Goal: Transaction & Acquisition: Purchase product/service

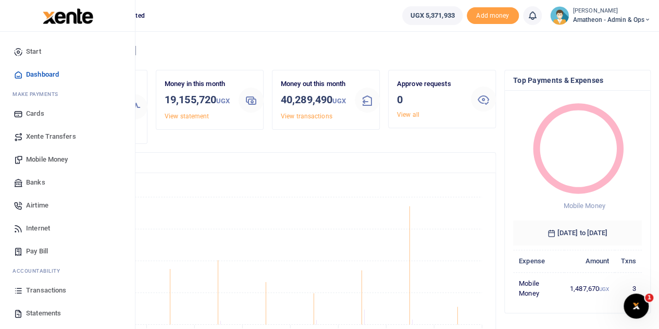
click at [42, 288] on span "Transactions" at bounding box center [46, 290] width 40 height 10
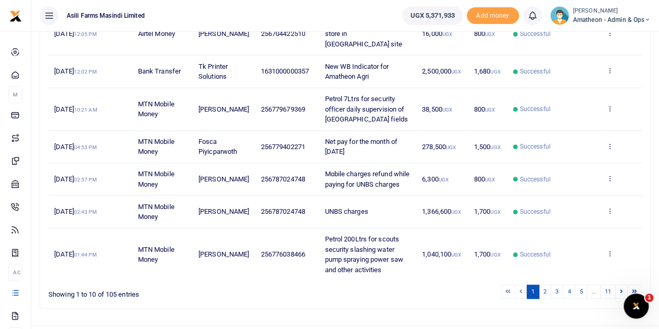
scroll to position [290, 0]
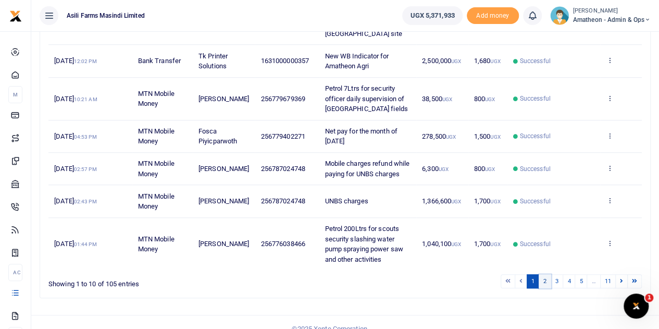
click at [547, 274] on link "2" at bounding box center [545, 281] width 13 height 14
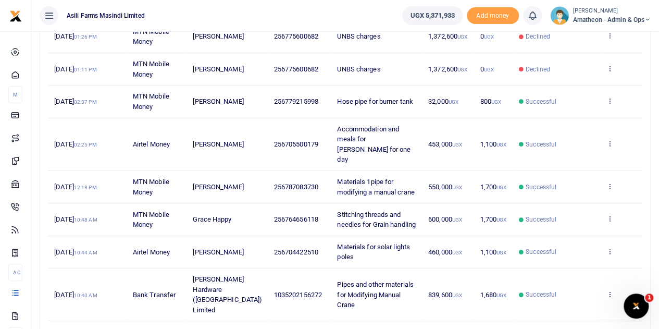
scroll to position [279, 0]
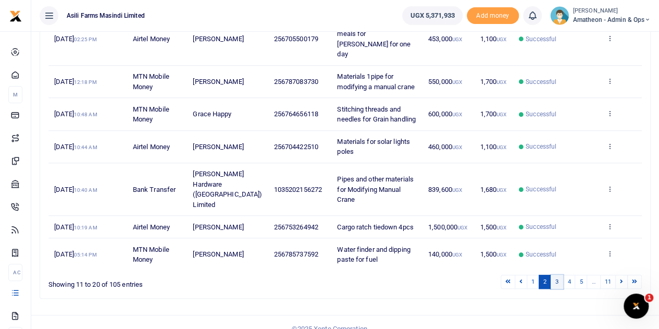
click at [560, 275] on link "3" at bounding box center [557, 282] width 13 height 14
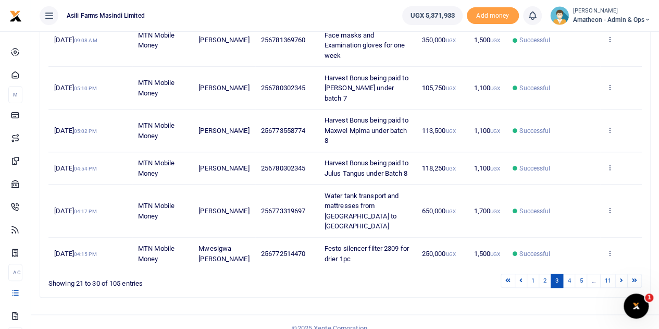
scroll to position [381, 0]
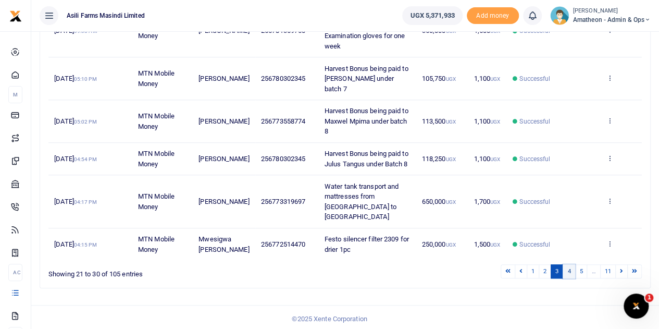
click at [570, 268] on link "4" at bounding box center [569, 271] width 13 height 14
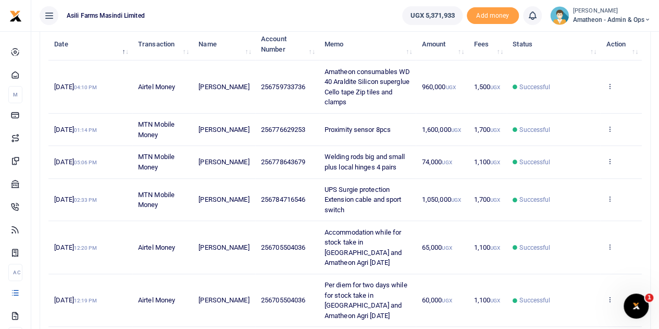
scroll to position [132, 0]
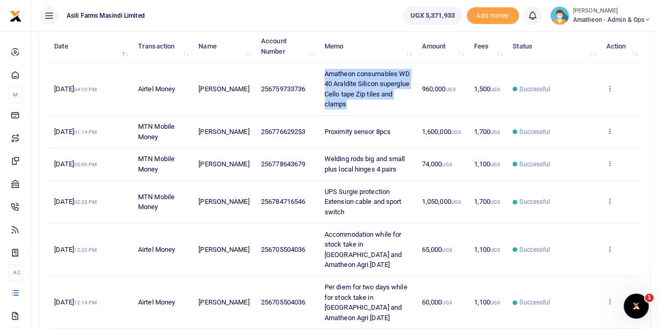
drag, startPoint x: 317, startPoint y: 72, endPoint x: 360, endPoint y: 102, distance: 51.7
click at [360, 102] on td "Amatheon consumables WD 40 Araldite Silicon superglue Cello tape Zip tiles and …" at bounding box center [367, 89] width 97 height 53
copy span "Amatheon consumables WD 40 Araldite Silicon superglue Cello tape Zip tiles and …"
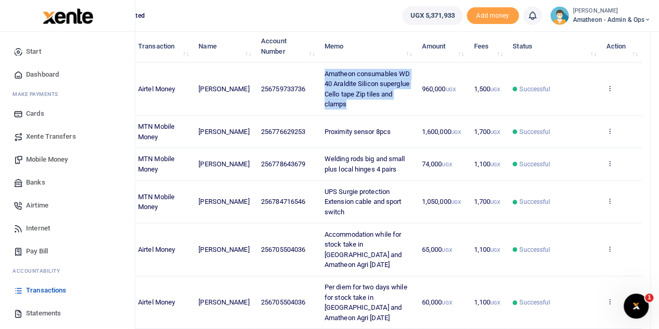
click at [35, 156] on span "Mobile Money" at bounding box center [47, 159] width 42 height 10
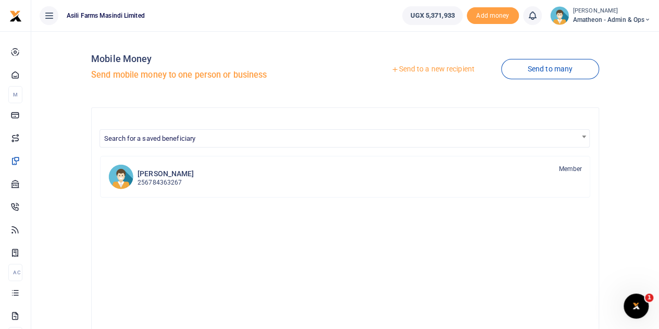
click at [417, 67] on link "Send to a new recipient" at bounding box center [433, 69] width 136 height 19
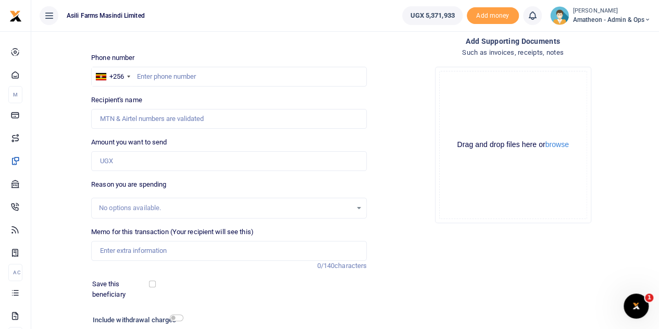
scroll to position [131, 0]
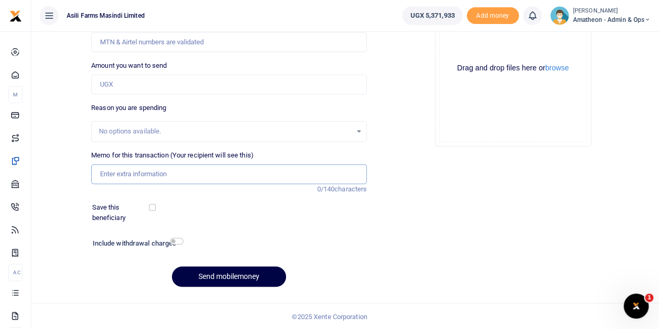
click at [136, 174] on input "Memo for this transaction (Your recipient will see this)" at bounding box center [229, 174] width 276 height 20
paste input "Amatheon consumables WD 40 Araldite Silicon superglue Cello tape Zip tiles and …"
type input "Amatheon consumables WD 40 Araldite Silicon superglue Cello tape Zip tiles and …"
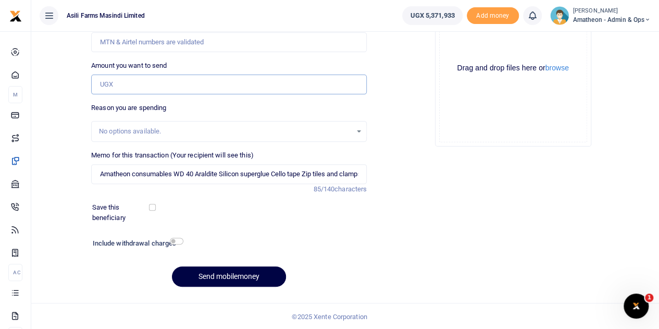
click at [141, 85] on input "Amount you want to send" at bounding box center [229, 85] width 276 height 20
type input "1,000,000"
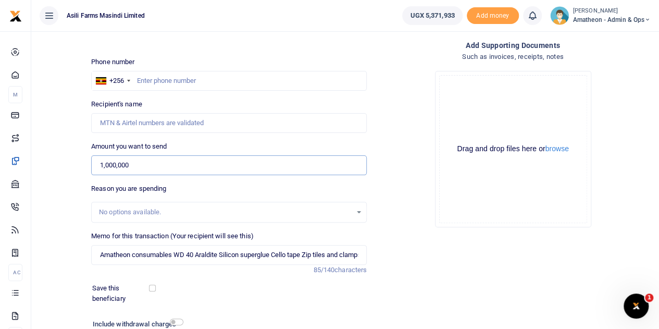
scroll to position [27, 0]
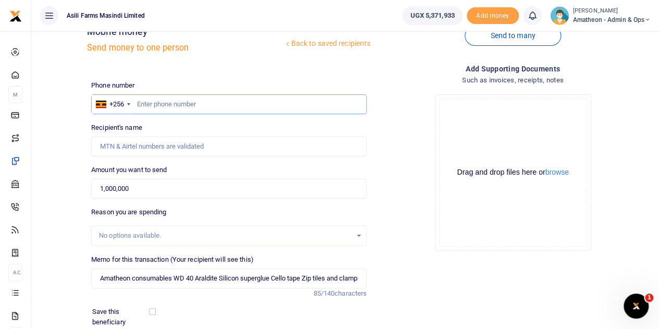
click at [164, 106] on input "text" at bounding box center [229, 104] width 276 height 20
type input "759733736"
click at [560, 174] on button "browse" at bounding box center [557, 172] width 23 height 8
type input "Stephen Mutibwa"
click at [549, 176] on button "browse" at bounding box center [557, 172] width 23 height 8
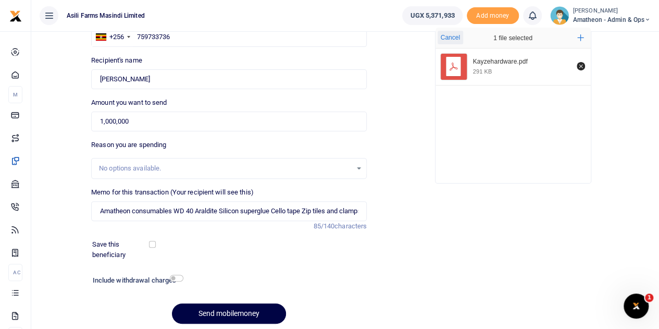
scroll to position [131, 0]
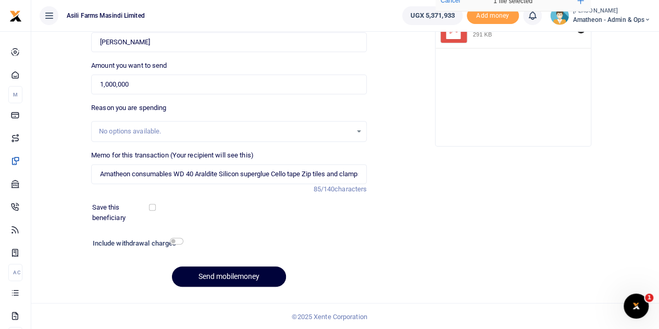
click at [238, 274] on button "Send mobilemoney" at bounding box center [229, 276] width 114 height 20
